Goal: Task Accomplishment & Management: Manage account settings

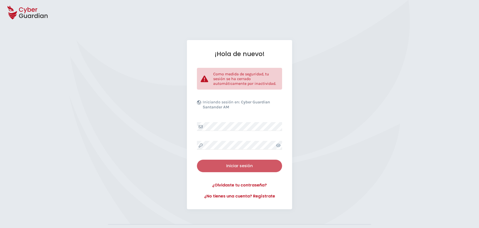
click at [232, 163] on div "Iniciar sesión" at bounding box center [240, 166] width 78 height 6
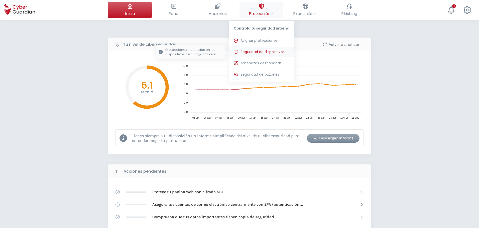
click at [251, 51] on span "Seguridad de dispositivos" at bounding box center [262, 51] width 44 height 5
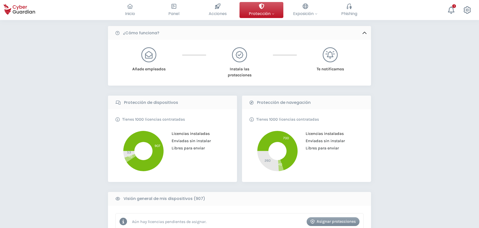
scroll to position [100, 0]
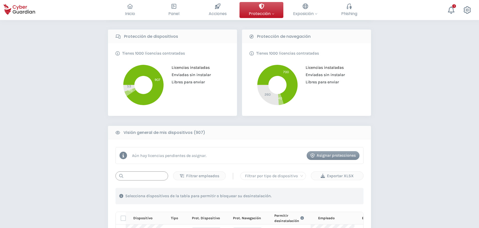
click at [136, 175] on input "text" at bounding box center [141, 175] width 53 height 9
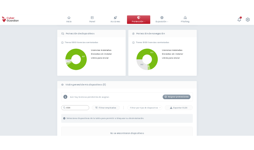
scroll to position [175, 0]
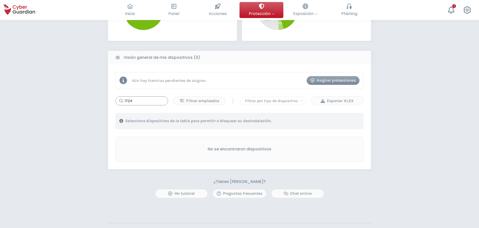
type input "1724"
click at [217, 38] on div "Tienes 1000 licencias contratadas Licencias instaladas Enviadas sin instalar Li…" at bounding box center [172, 4] width 129 height 73
click at [362, 188] on div "¿Tienes dudas? Ver tutorial Preguntas frecuentes Chat online" at bounding box center [239, 188] width 263 height 19
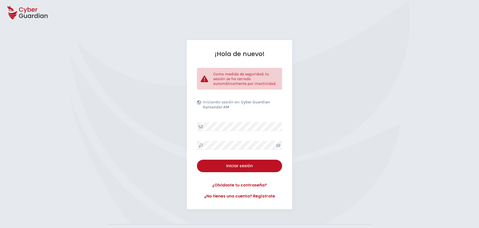
click at [210, 123] on div "¡Hola de nuevo! Como medida de seguridad, tu sesión se ha cerrado automáticamen…" at bounding box center [239, 124] width 105 height 169
click at [204, 127] on div at bounding box center [201, 126] width 8 height 9
click at [229, 163] on div "Iniciar sesión" at bounding box center [240, 166] width 78 height 6
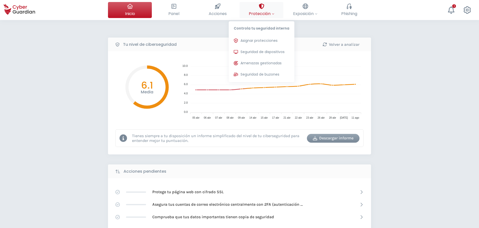
drag, startPoint x: 257, startPoint y: 12, endPoint x: 257, endPoint y: 19, distance: 7.0
click at [256, 12] on span "Protección" at bounding box center [262, 14] width 26 height 6
click at [259, 53] on span "Seguridad de dispositivos" at bounding box center [262, 51] width 44 height 5
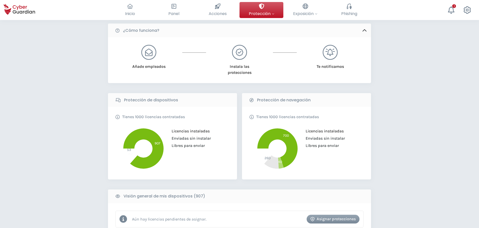
scroll to position [125, 0]
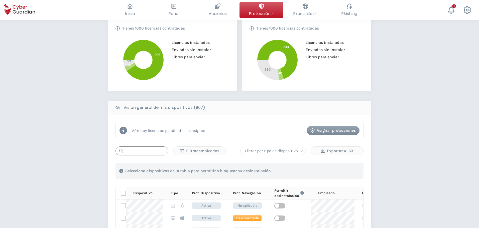
click at [136, 149] on input "text" at bounding box center [141, 150] width 53 height 9
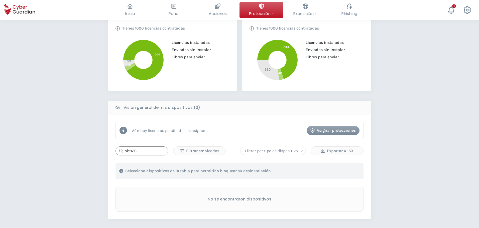
drag, startPoint x: 148, startPoint y: 151, endPoint x: 107, endPoint y: 146, distance: 41.6
click at [107, 146] on div "PROTECCIÓN > Seguridad de dispositivos ¿Cómo funciona? Añade empleados Instala …" at bounding box center [239, 110] width 479 height 431
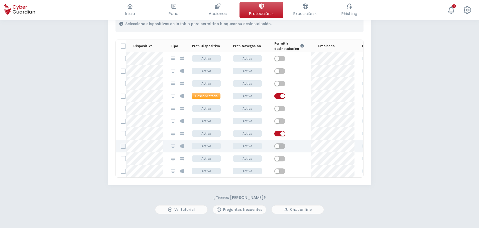
scroll to position [300, 0]
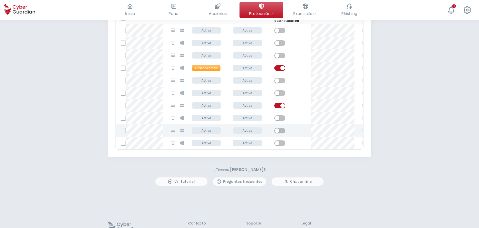
type input "nbt13"
click at [124, 128] on label at bounding box center [123, 130] width 5 height 5
click at [121, 128] on input "checkbox" at bounding box center [121, 130] width 0 height 5
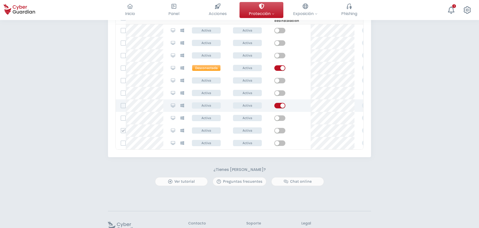
click at [277, 103] on span "button" at bounding box center [279, 106] width 11 height 6
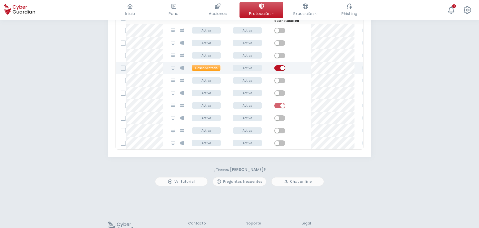
click at [278, 65] on span "button" at bounding box center [279, 68] width 11 height 6
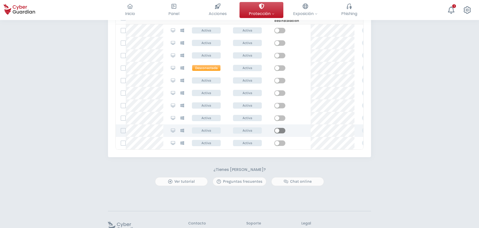
click at [281, 128] on span "button" at bounding box center [279, 131] width 11 height 6
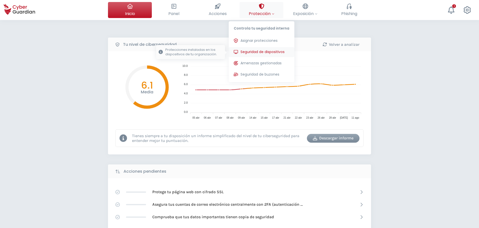
click at [254, 50] on span "Seguridad de dispositivos" at bounding box center [262, 51] width 44 height 5
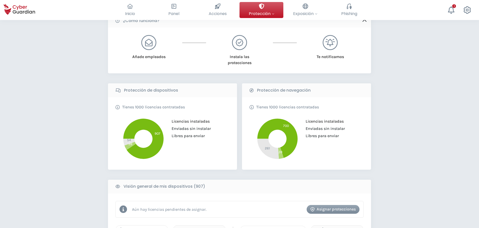
scroll to position [125, 0]
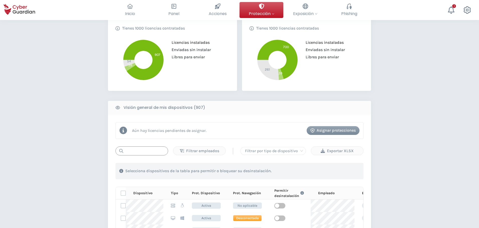
click at [135, 152] on input "text" at bounding box center [141, 150] width 53 height 9
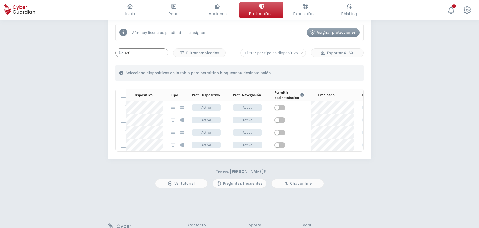
scroll to position [250, 0]
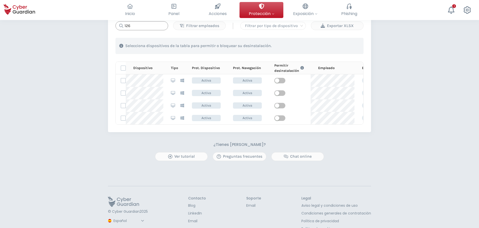
drag, startPoint x: 139, startPoint y: 22, endPoint x: 109, endPoint y: 23, distance: 30.1
click at [109, 23] on div "Aún hay licencias pendientes de asignar. Asignar protecciones 126 Filtrar emple…" at bounding box center [239, 60] width 263 height 143
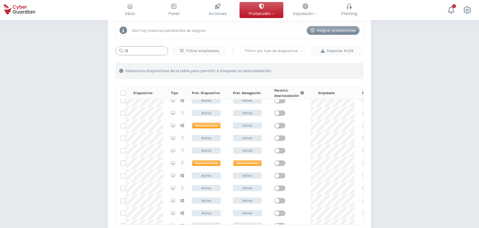
scroll to position [5, 0]
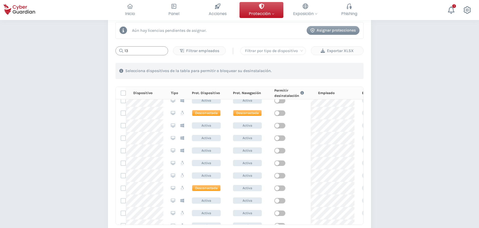
click at [125, 52] on input "13" at bounding box center [141, 50] width 53 height 9
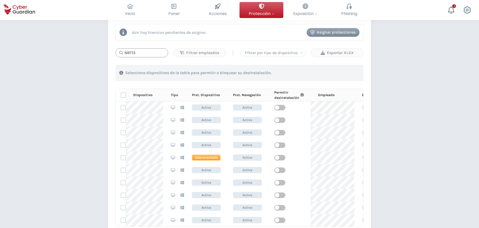
scroll to position [225, 0]
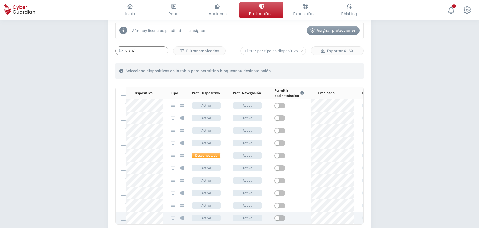
type input "NBT13"
click at [379, 69] on div "PROTECCIÓN > Seguridad de dispositivos ¿Cómo funciona? Añade empleados Instala …" at bounding box center [239, 67] width 479 height 545
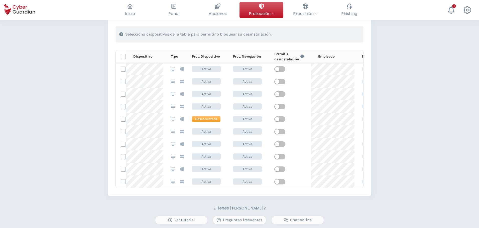
scroll to position [250, 0]
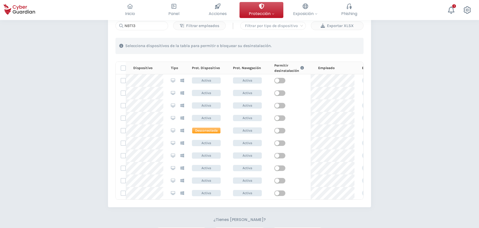
click at [73, 146] on div "PROTECCIÓN > Seguridad de dispositivos ¿Cómo funciona? Añade empleados Instala …" at bounding box center [239, 42] width 479 height 545
click at [85, 179] on div "PROTECCIÓN > Seguridad de dispositivos ¿Cómo funciona? Añade empleados Instala …" at bounding box center [239, 42] width 479 height 545
